Goal: Check status: Check status

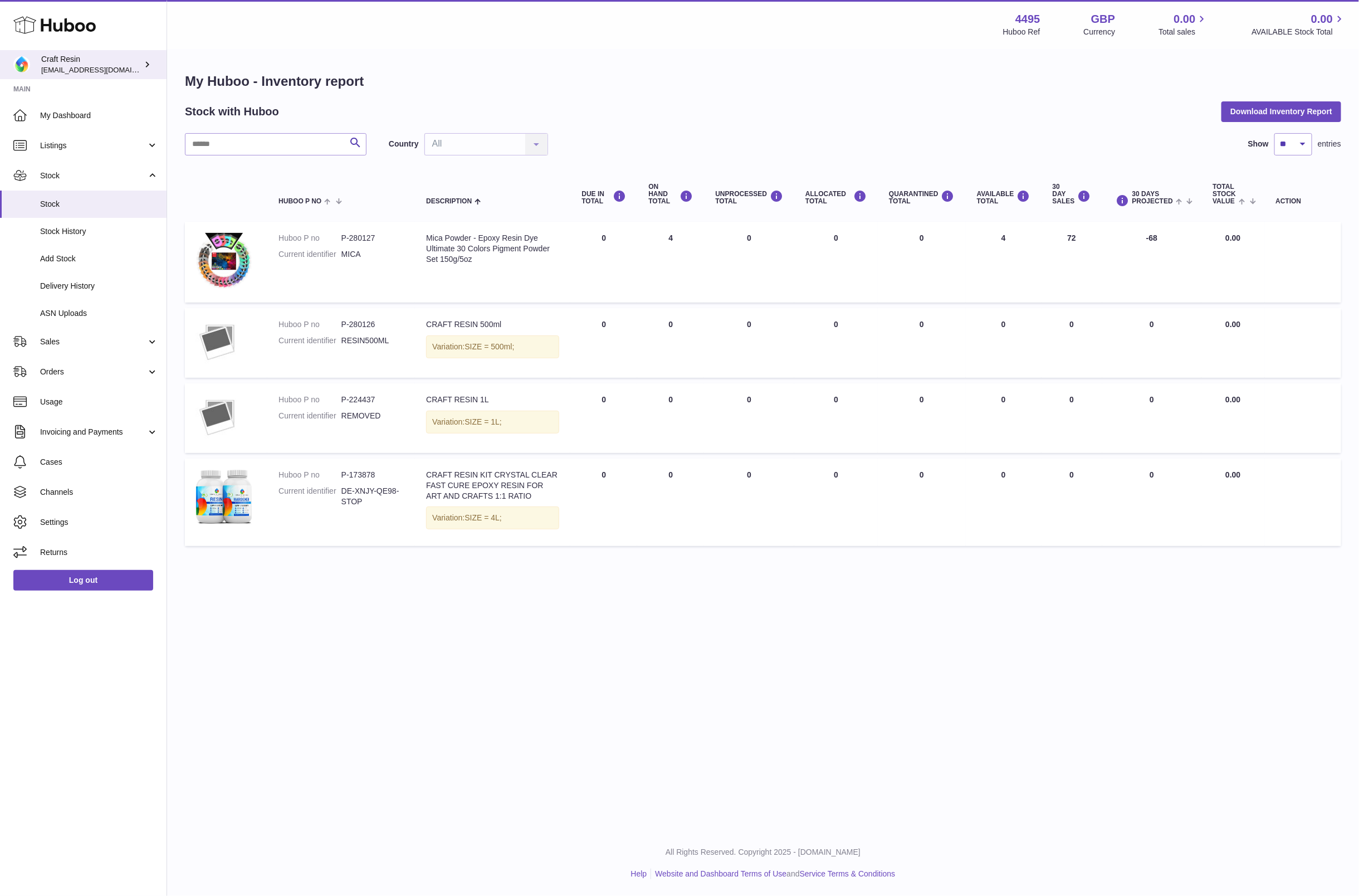
click at [92, 66] on span "[EMAIL_ADDRESS][DOMAIN_NAME]" at bounding box center [103, 70] width 123 height 9
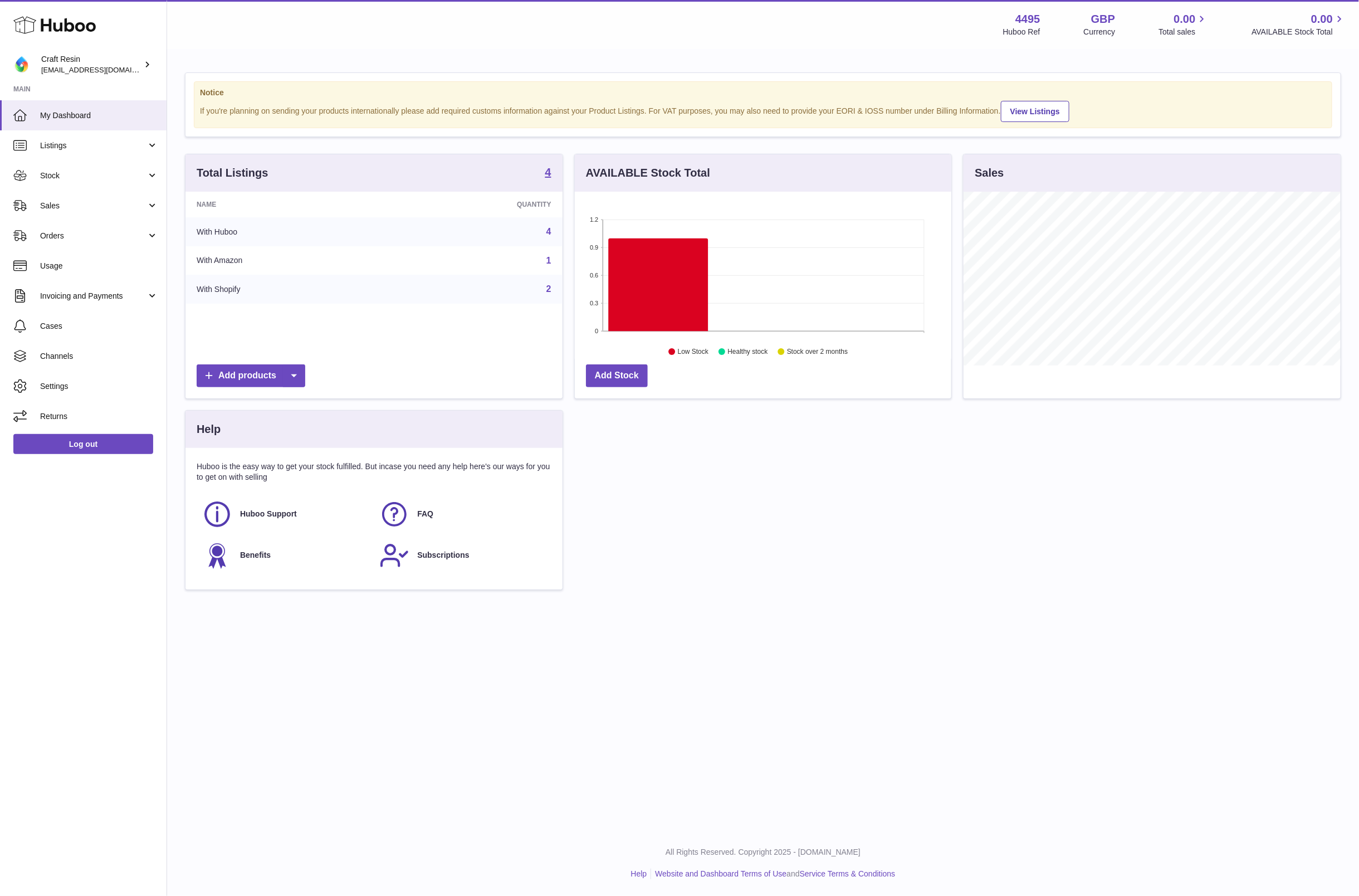
scroll to position [174, 377]
click at [286, 510] on span "Huboo Support" at bounding box center [268, 514] width 57 height 11
click at [71, 383] on span "Settings" at bounding box center [99, 386] width 118 height 11
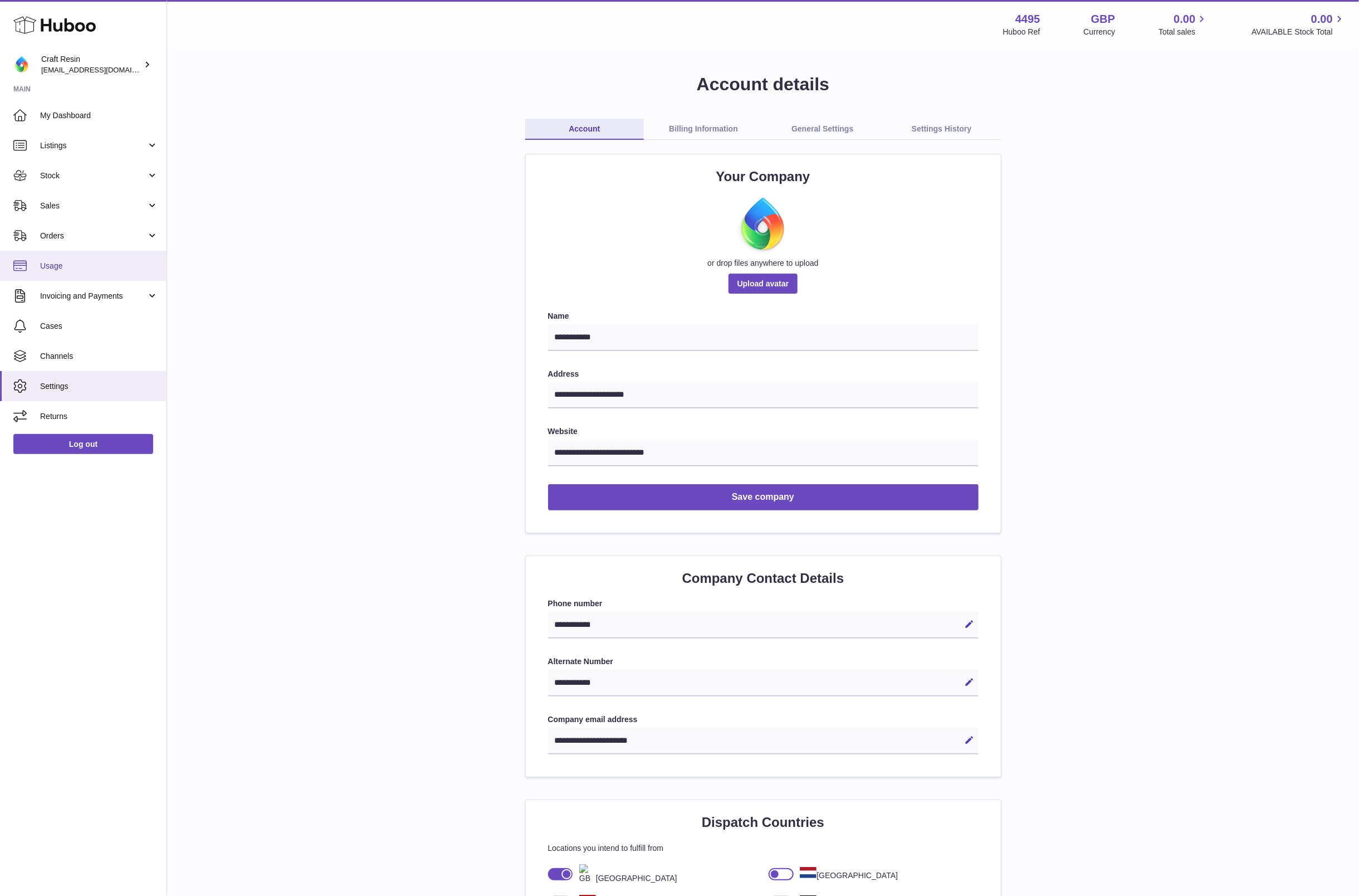
click at [45, 261] on span "Usage" at bounding box center [99, 266] width 118 height 11
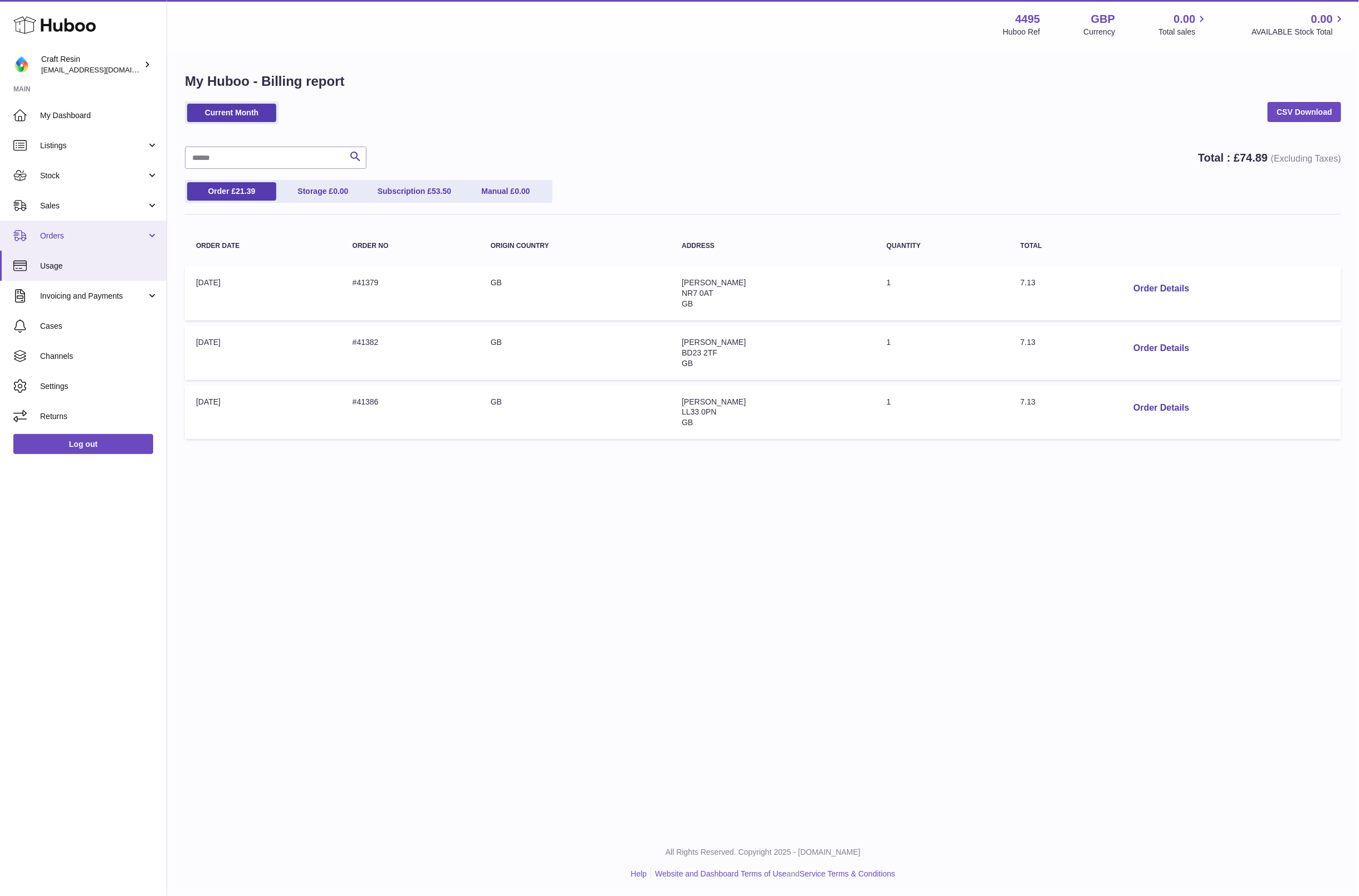
click at [52, 238] on span "Orders" at bounding box center [93, 236] width 106 height 11
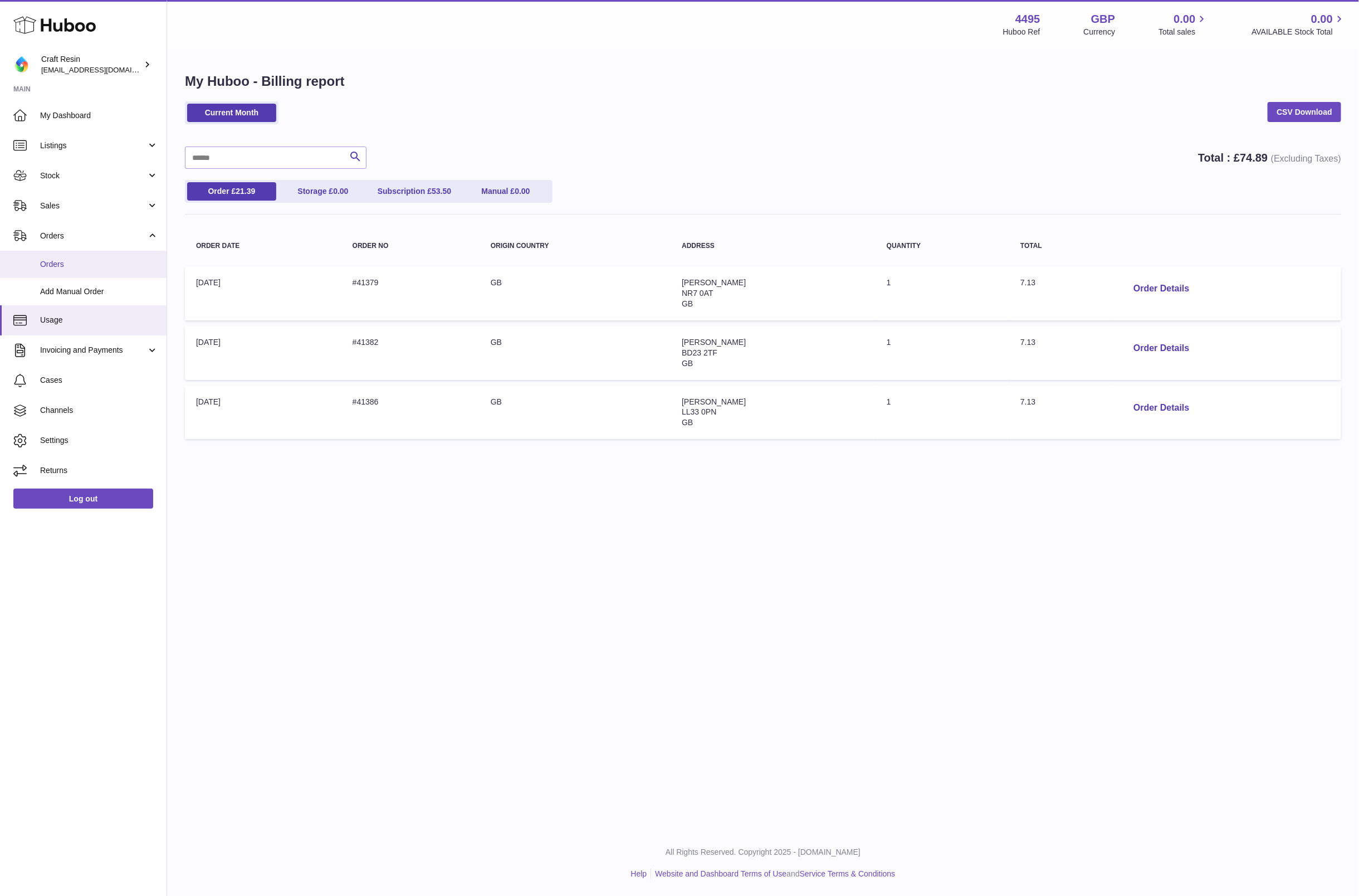
click at [63, 267] on span "Orders" at bounding box center [99, 264] width 118 height 11
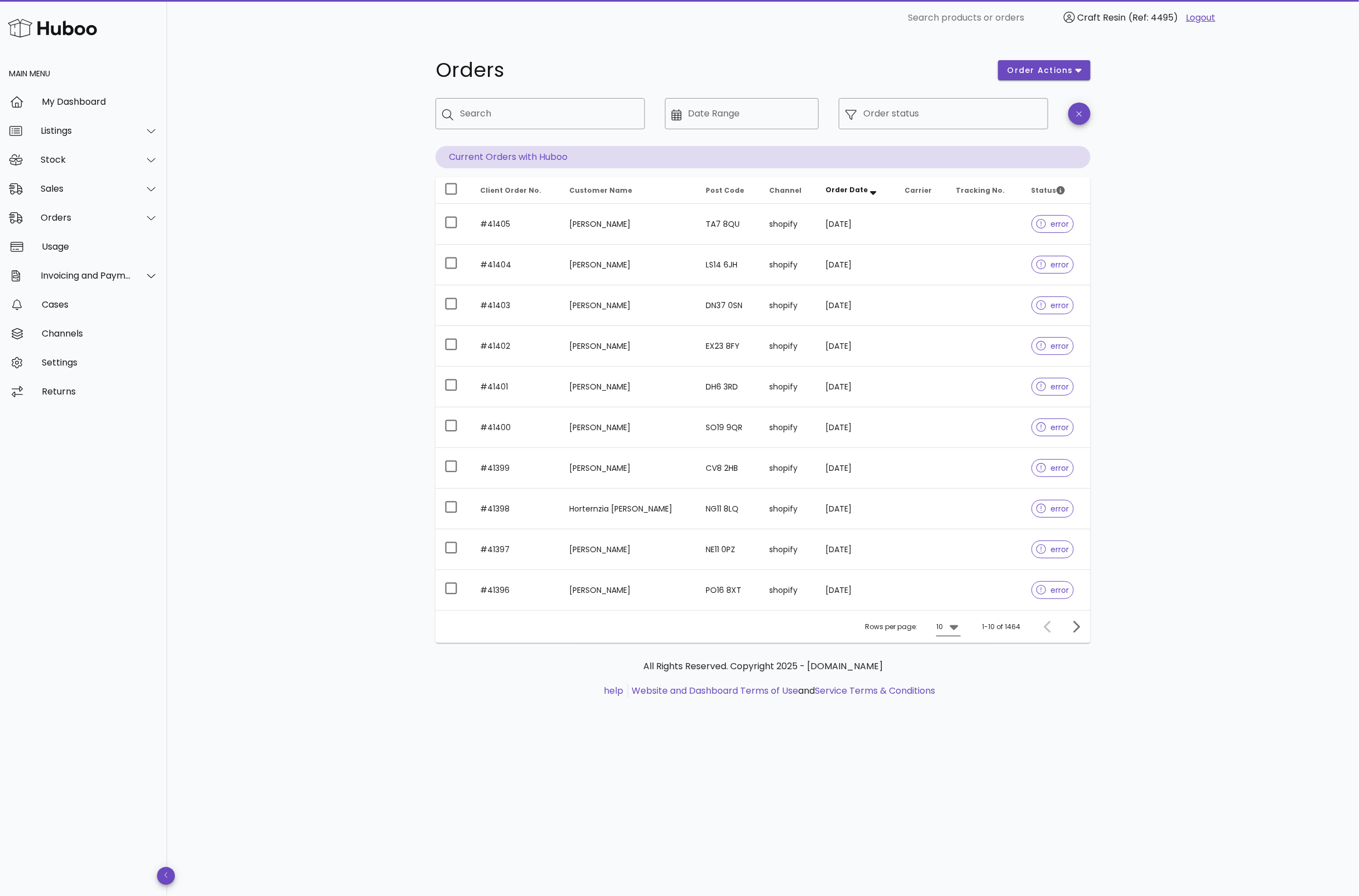
click at [956, 626] on icon at bounding box center [954, 628] width 8 height 5
click at [954, 687] on div "50" at bounding box center [953, 687] width 11 height 11
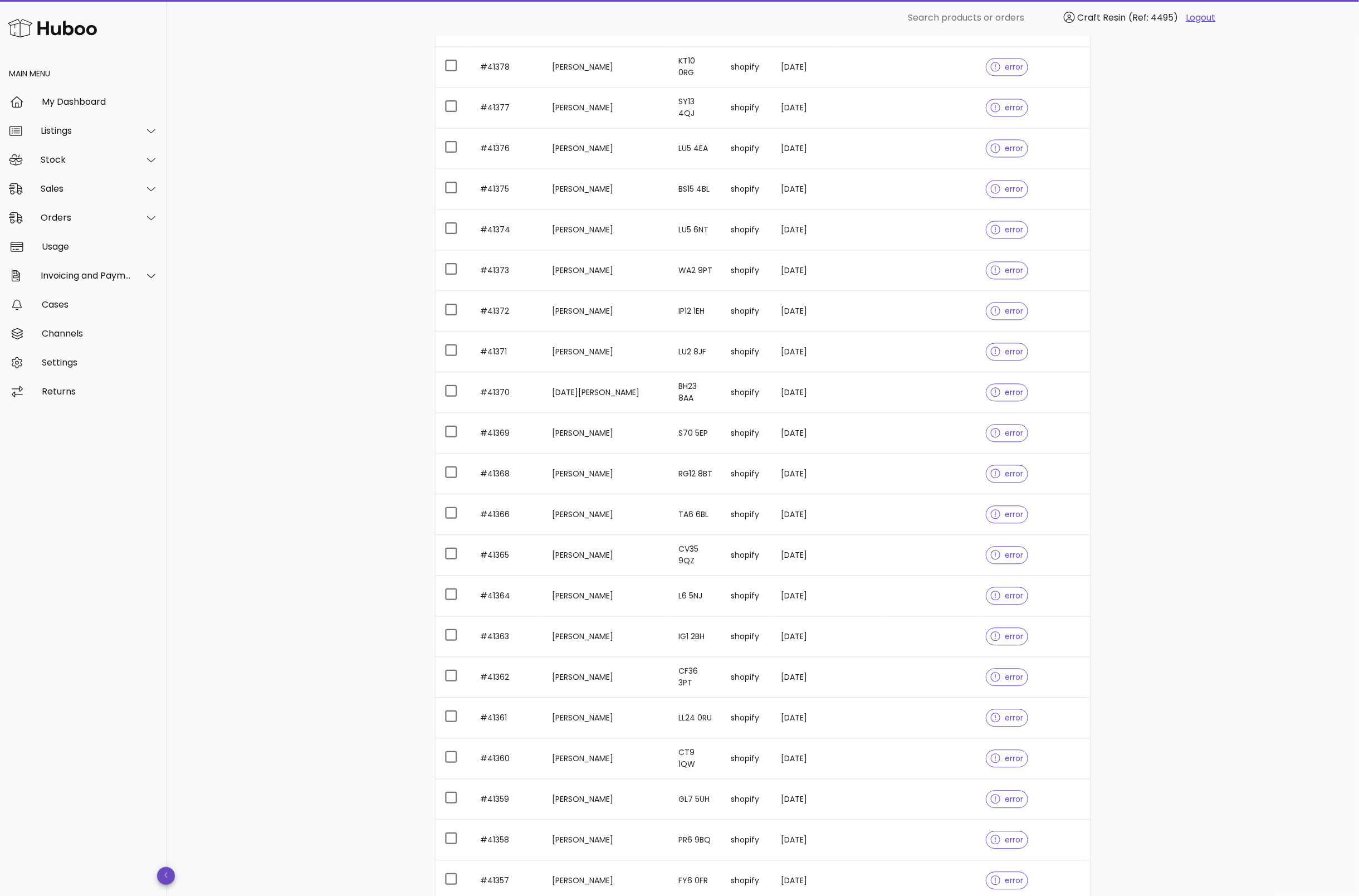
scroll to position [1456, 0]
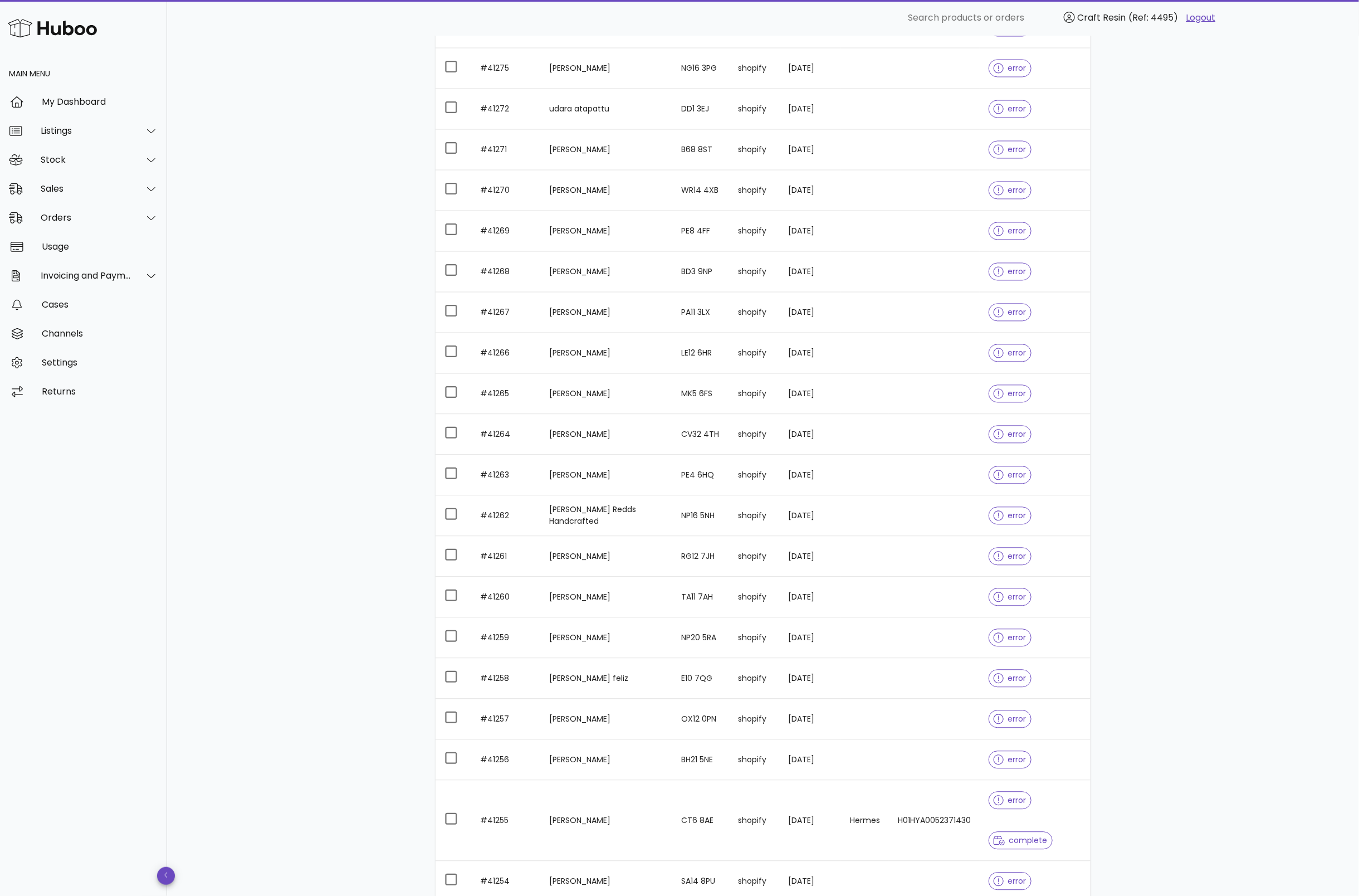
scroll to position [1249, 0]
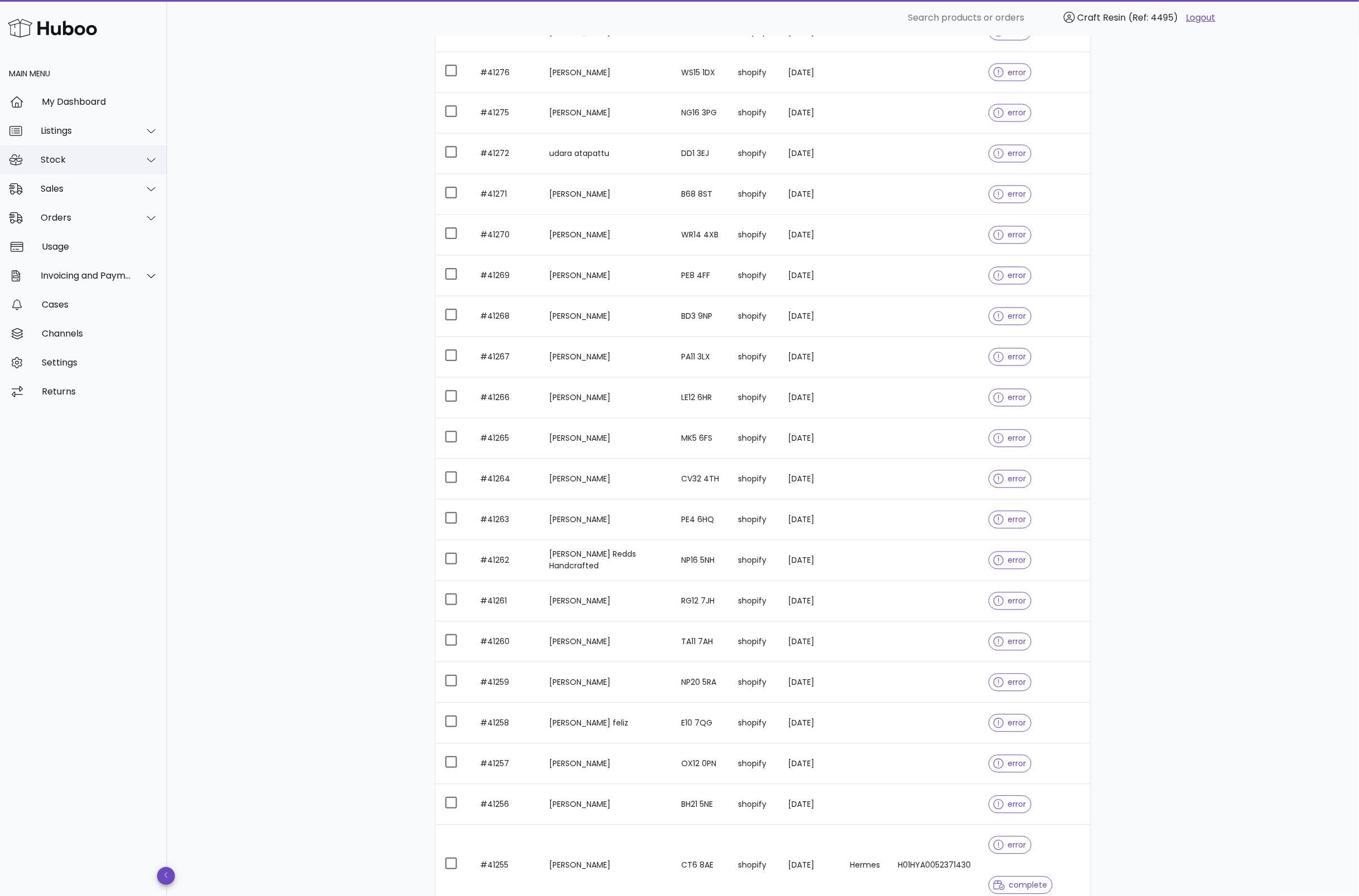
click at [55, 162] on div "Stock" at bounding box center [86, 160] width 91 height 11
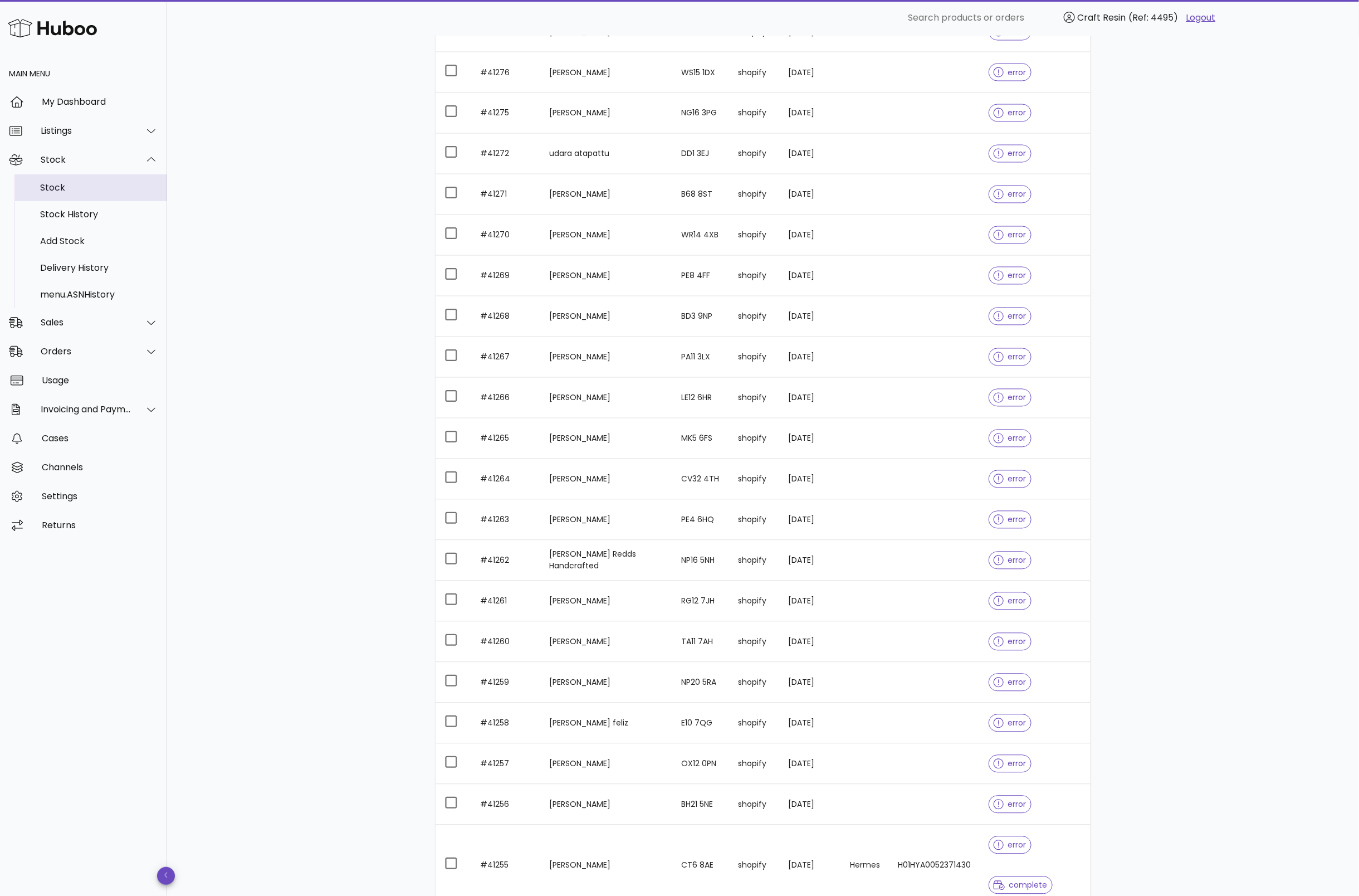
click at [59, 185] on div "Stock" at bounding box center [99, 188] width 118 height 11
